Goal: Find contact information: Find contact information

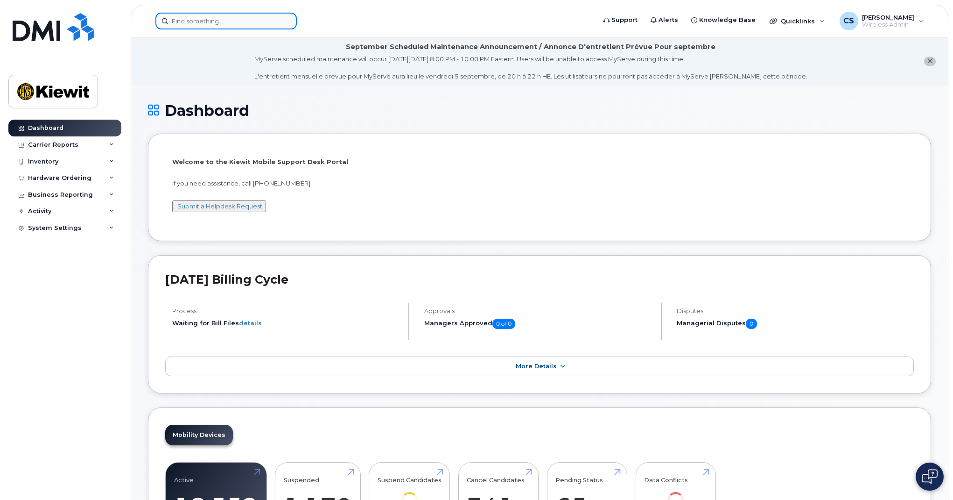
click at [240, 20] on input at bounding box center [225, 21] width 141 height 17
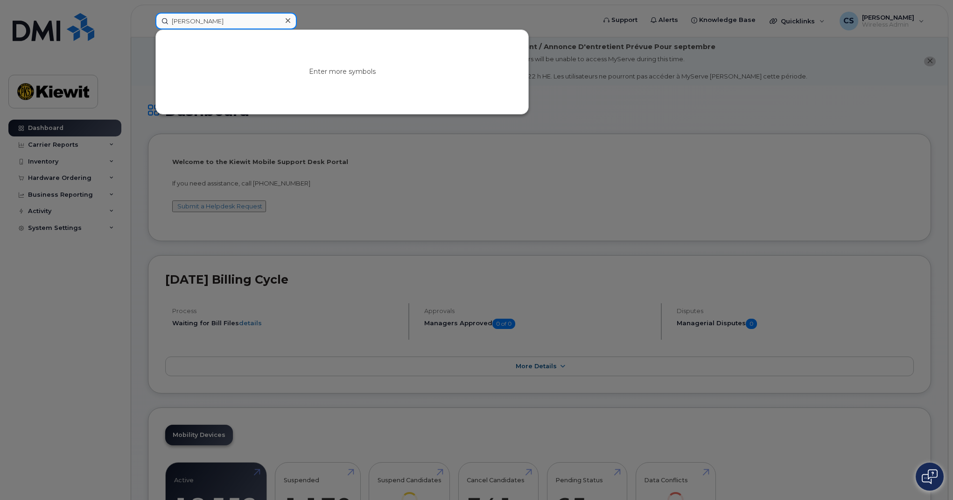
type input "corey schmitz"
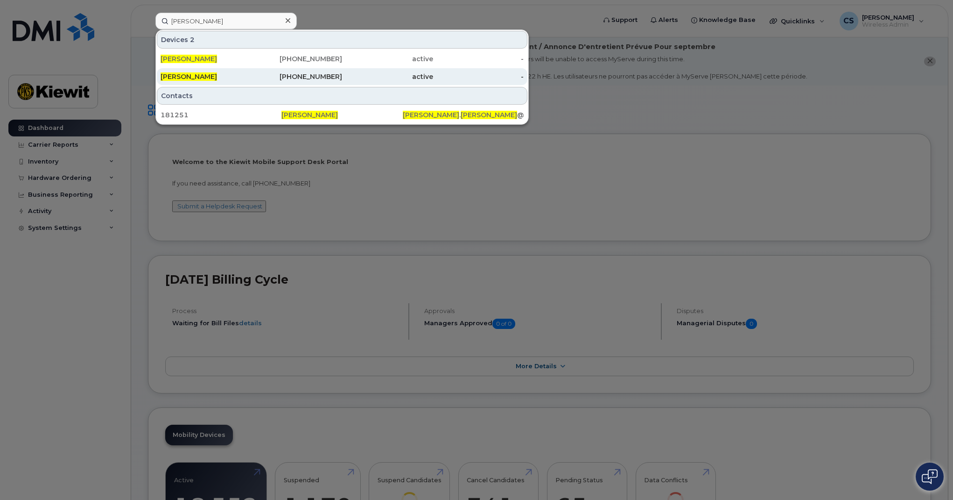
click at [255, 77] on div "602-206-2305" at bounding box center [297, 76] width 91 height 9
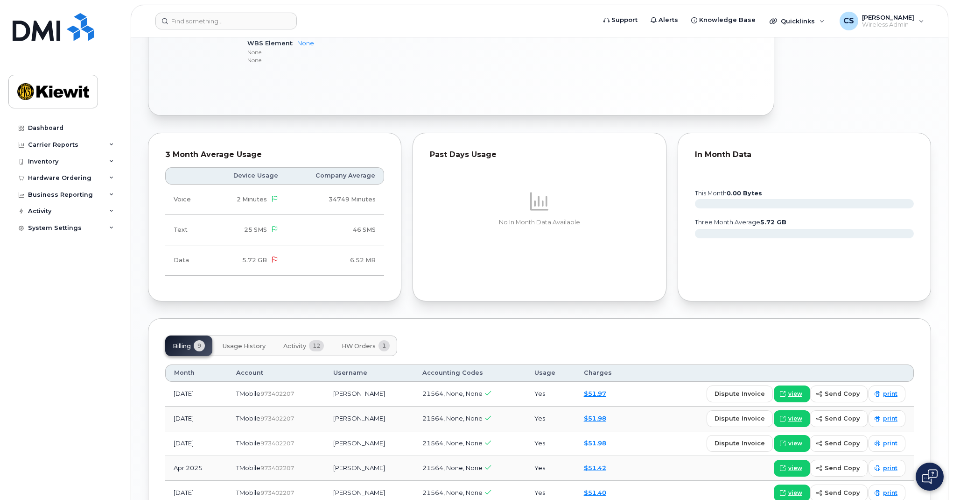
scroll to position [608, 0]
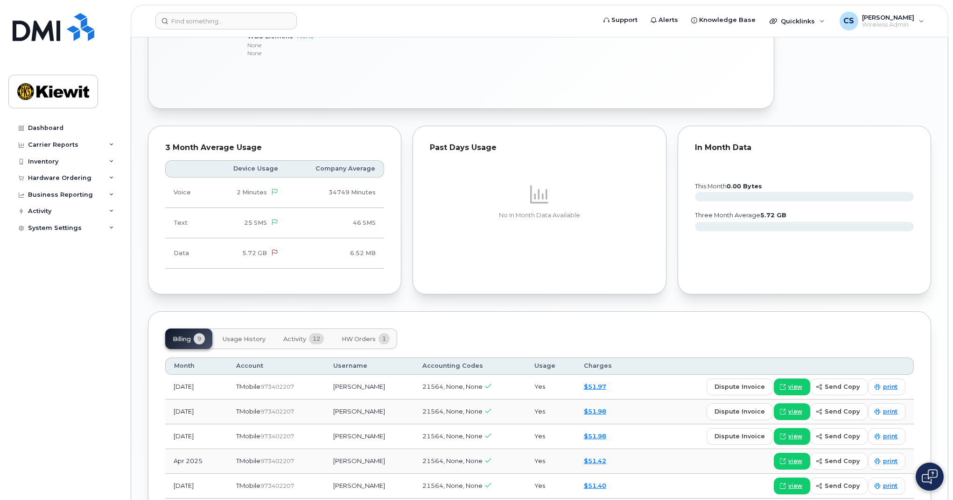
click at [928, 479] on img at bounding box center [930, 476] width 16 height 15
click at [928, 474] on img at bounding box center [929, 476] width 9 height 15
